Goal: Communication & Community: Answer question/provide support

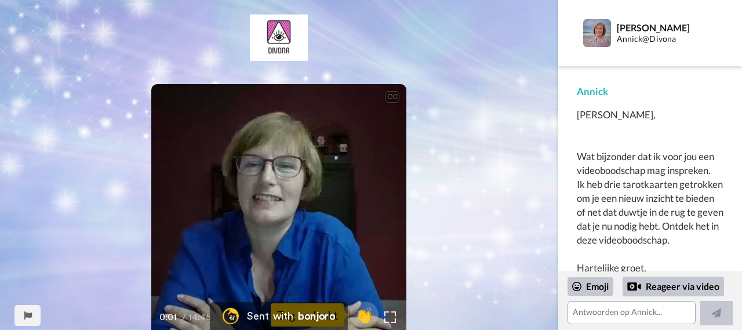
scroll to position [8, 0]
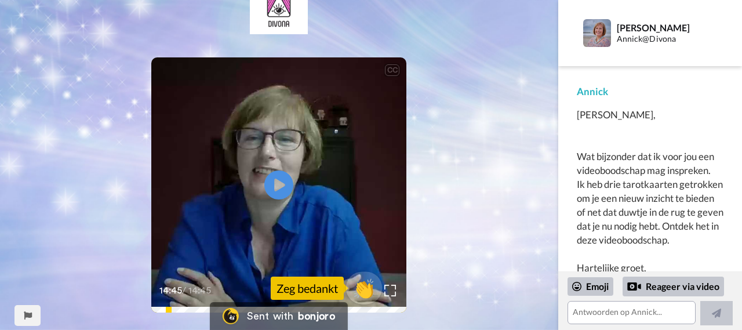
click at [361, 289] on span "👏" at bounding box center [364, 287] width 37 height 23
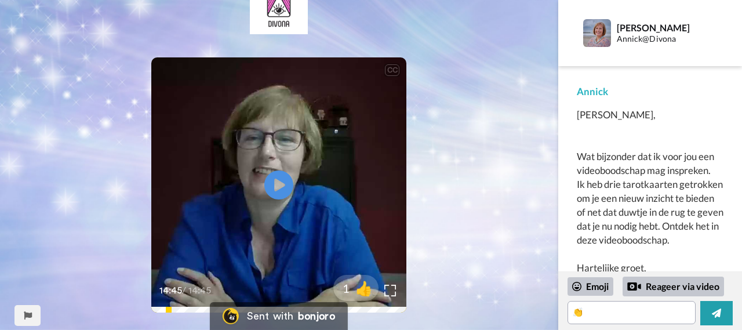
scroll to position [31, 0]
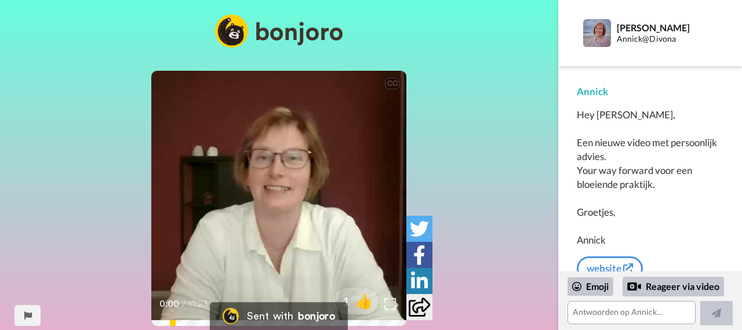
scroll to position [8, 0]
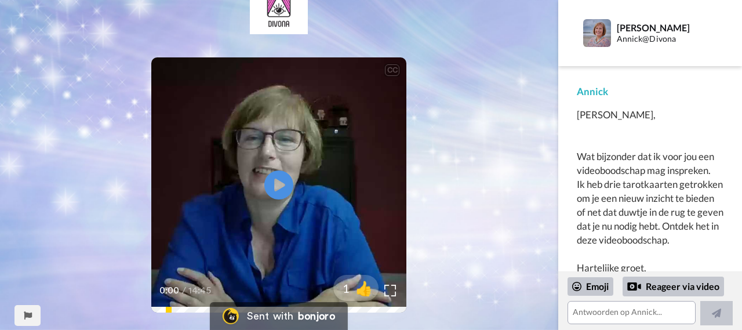
scroll to position [8, 0]
click at [582, 315] on textarea at bounding box center [631, 312] width 128 height 23
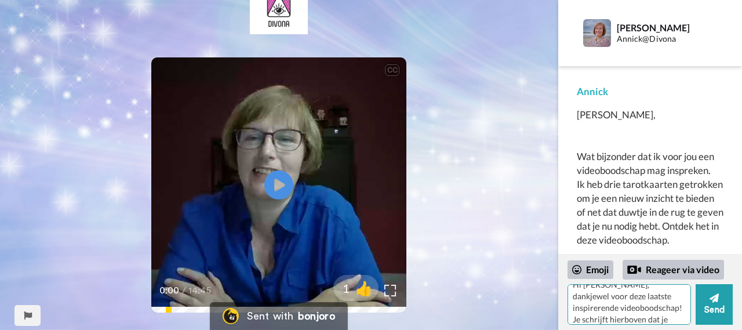
scroll to position [22, 0]
click at [644, 309] on textarea "Hi [PERSON_NAME], dankjewel voor deze laatste inspirerende videoboodschap! Je s…" at bounding box center [628, 304] width 123 height 41
click at [626, 322] on textarea "Hi [PERSON_NAME], dankjewel voor deze laatste inspirerende videoboodschap! Je s…" at bounding box center [628, 304] width 123 height 41
click at [668, 305] on textarea "Hi [PERSON_NAME], dankjewel voor deze laatste inspirerende videoboodschap! Je s…" at bounding box center [628, 304] width 123 height 41
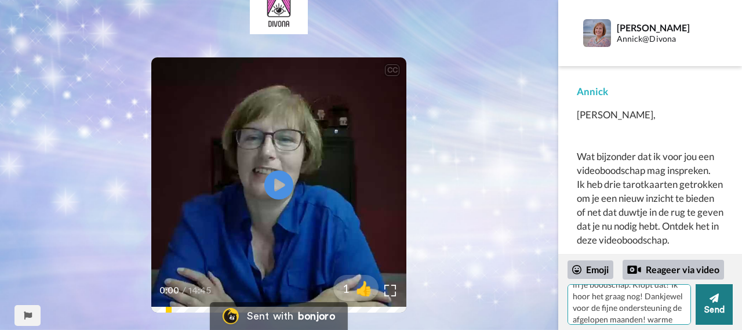
type textarea "Hi [PERSON_NAME], dankjewel voor deze laatste inspirerende videoboodschap! Je s…"
click at [712, 307] on button "Send" at bounding box center [714, 304] width 37 height 41
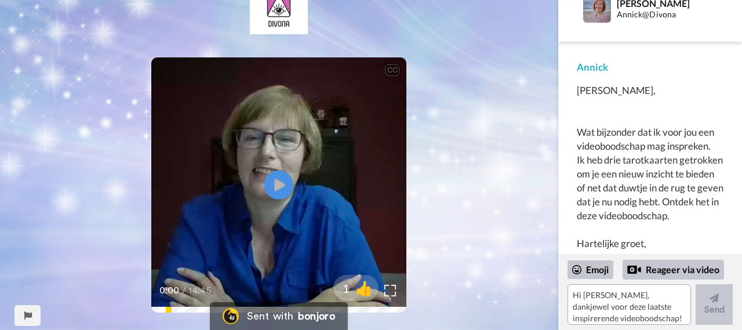
scroll to position [0, 0]
